Goal: Information Seeking & Learning: Learn about a topic

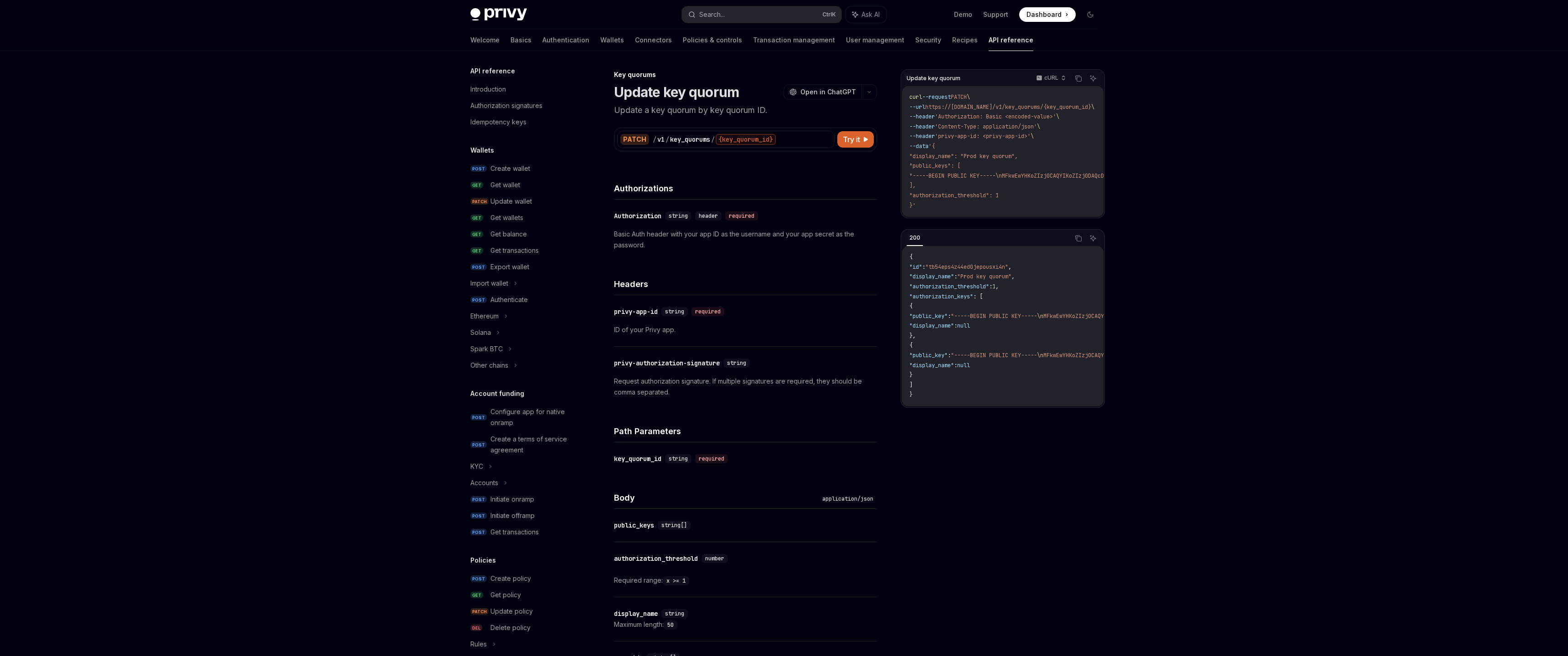
scroll to position [285, 0]
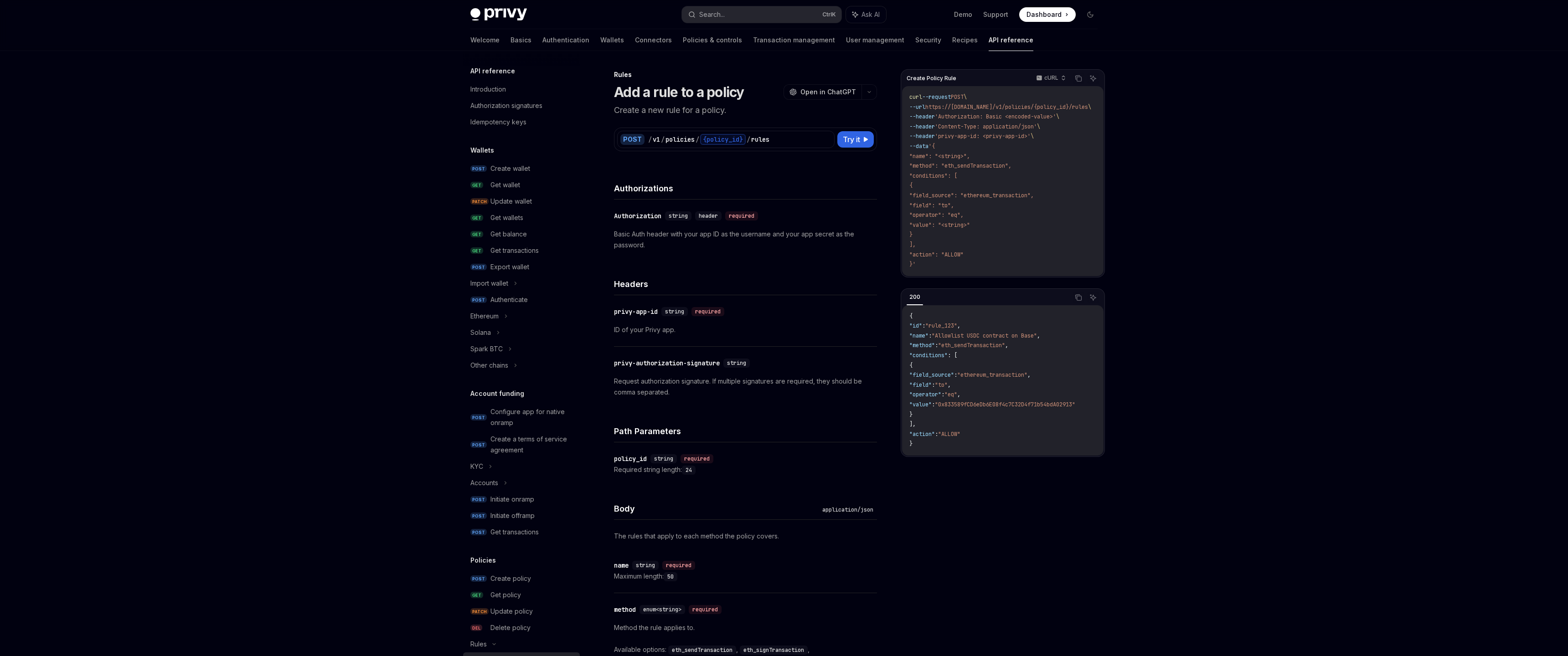
scroll to position [307, 0]
